Goal: Task Accomplishment & Management: Use online tool/utility

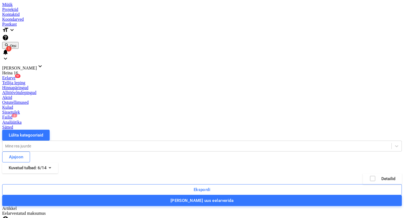
click at [279, 115] on div "Failid 2" at bounding box center [201, 117] width 399 height 5
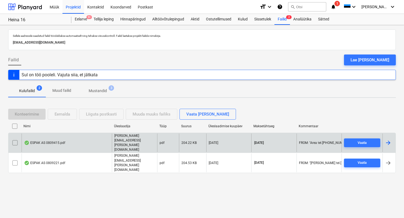
click at [67, 146] on div "ESPAK AS 0809415.pdf" at bounding box center [67, 143] width 90 height 19
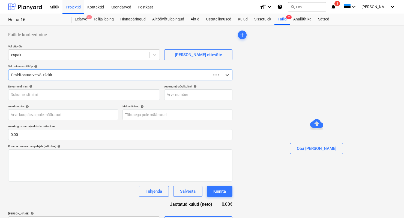
type input "0,00"
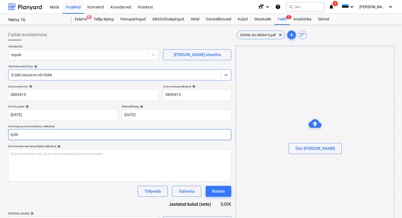
type input "0809415"
type input "[DATE]"
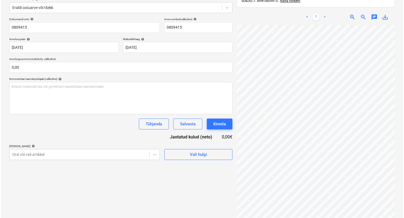
scroll to position [77, 0]
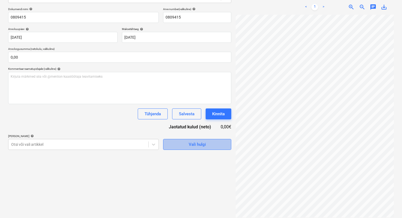
click at [178, 146] on span "Vali hulgi" at bounding box center [197, 144] width 55 height 7
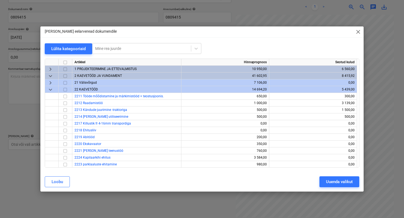
click at [51, 89] on span "keyboard_arrow_down" at bounding box center [50, 89] width 7 height 7
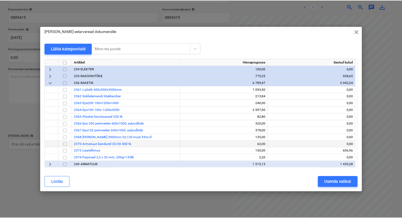
scroll to position [55, 0]
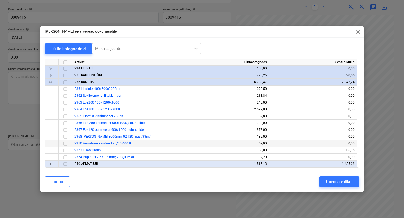
click at [66, 145] on input "checkbox" at bounding box center [65, 143] width 7 height 7
click at [322, 180] on button "Uuenda valikut" at bounding box center [339, 181] width 40 height 11
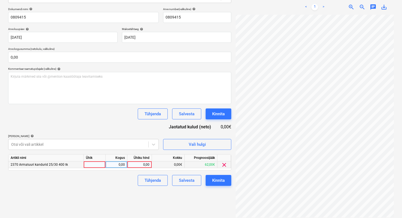
click at [94, 164] on div at bounding box center [95, 164] width 22 height 7
type input "1"
click at [112, 165] on div "0,00" at bounding box center [116, 164] width 17 height 7
click at [140, 164] on div "0,00" at bounding box center [139, 164] width 20 height 7
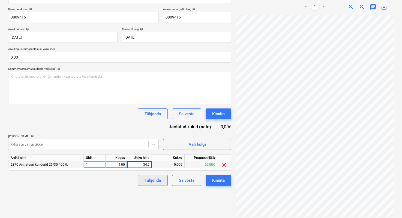
type input "34,52"
click at [108, 196] on div "Failide konteerimine Vali ettevõte espak [PERSON_NAME] uus ettevõte Vali dokume…" at bounding box center [119, 85] width 227 height 270
click at [219, 181] on div "Kinnita" at bounding box center [218, 180] width 13 height 7
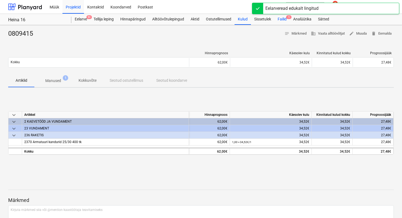
click at [281, 19] on div "Failid 1" at bounding box center [282, 19] width 16 height 11
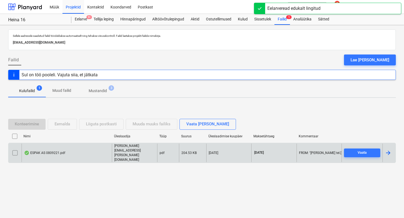
click at [47, 153] on div "ESPAK AS 0809221.pdf" at bounding box center [44, 153] width 41 height 4
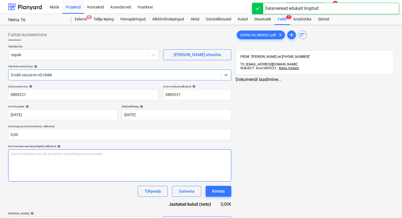
type input "0809221"
type input "[DATE]"
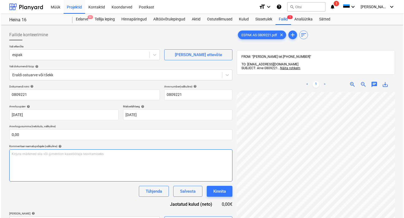
scroll to position [20, 0]
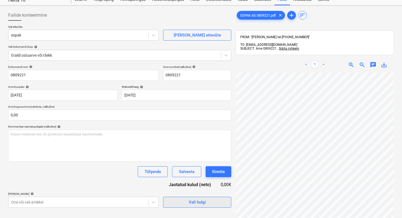
click at [198, 202] on div "Vali hulgi" at bounding box center [197, 202] width 17 height 7
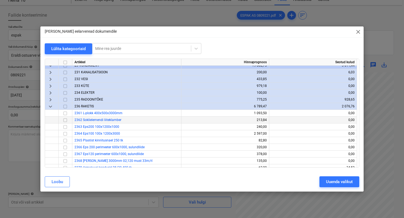
scroll to position [30, 0]
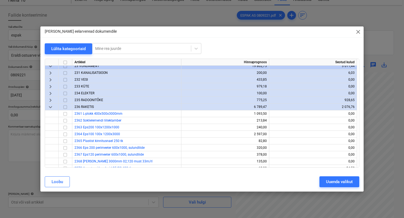
click at [84, 85] on span "233 KÜTE" at bounding box center [81, 86] width 15 height 4
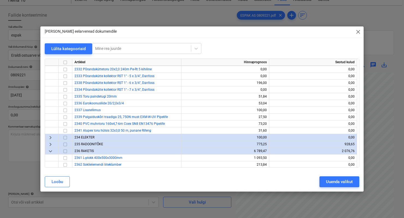
scroll to position [64, 0]
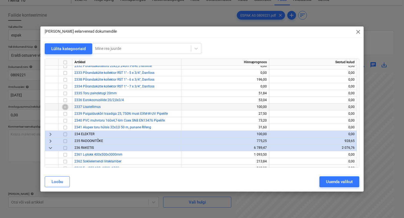
click at [65, 108] on input "checkbox" at bounding box center [65, 107] width 7 height 7
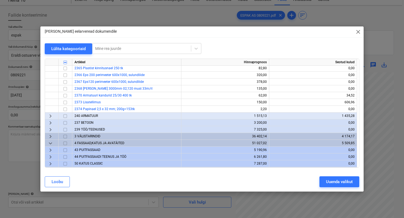
scroll to position [178, 0]
click at [89, 123] on span "237 BETOON" at bounding box center [83, 123] width 19 height 4
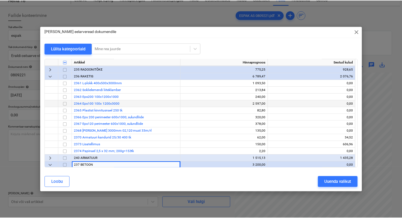
scroll to position [135, 0]
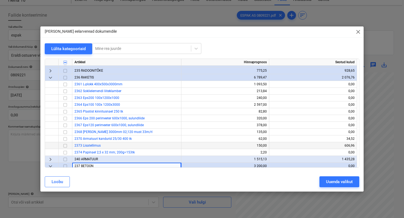
click at [64, 146] on input "checkbox" at bounding box center [65, 146] width 7 height 7
click at [326, 182] on div "Uuenda valikut" at bounding box center [339, 181] width 27 height 7
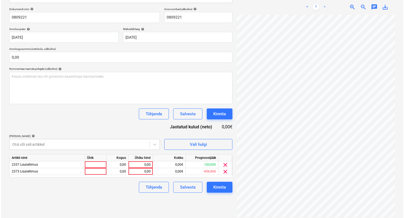
scroll to position [63, 48]
click at [226, 172] on span "clear" at bounding box center [224, 171] width 7 height 7
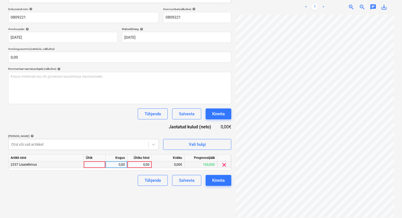
click at [98, 165] on div at bounding box center [95, 164] width 22 height 7
type input "1"
click at [125, 165] on div "0,00" at bounding box center [116, 164] width 22 height 7
type input "1"
click at [148, 164] on div "0,00" at bounding box center [139, 164] width 20 height 7
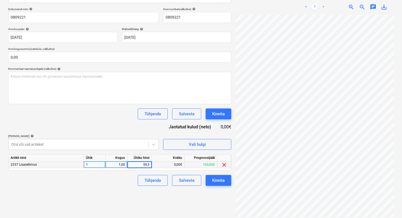
type input "59,30"
click at [196, 208] on div "Failide konteerimine Vali ettevõte espak [PERSON_NAME] uus ettevõte Vali dokume…" at bounding box center [119, 85] width 227 height 270
click at [212, 181] on div "Kinnita" at bounding box center [218, 180] width 13 height 7
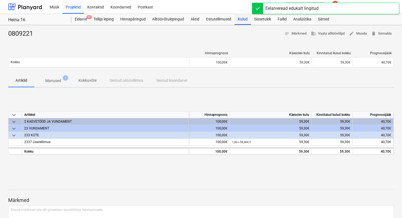
click at [238, 18] on div "Kulud" at bounding box center [242, 19] width 16 height 11
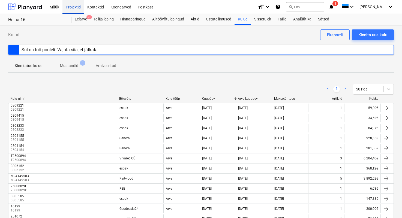
click at [77, 6] on div "Projektid" at bounding box center [73, 7] width 22 height 14
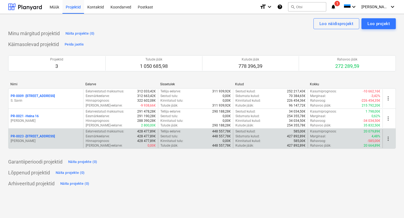
click at [38, 135] on p "PR-0023 - Kanarbriku tee 7" at bounding box center [33, 136] width 44 height 5
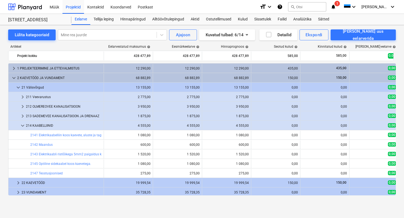
scroll to position [21, 0]
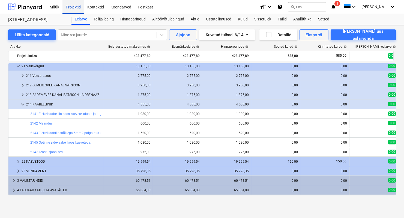
click at [76, 4] on div "Projektid" at bounding box center [73, 7] width 22 height 14
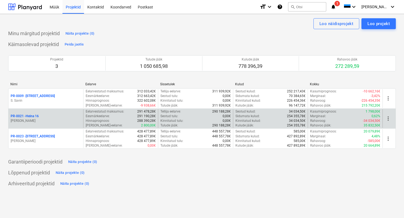
click at [40, 121] on p "[PERSON_NAME]" at bounding box center [46, 121] width 70 height 5
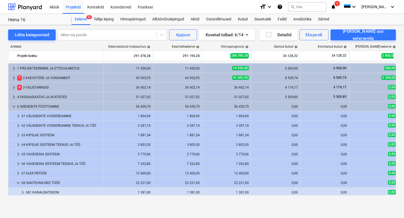
scroll to position [20, 0]
